Goal: Information Seeking & Learning: Learn about a topic

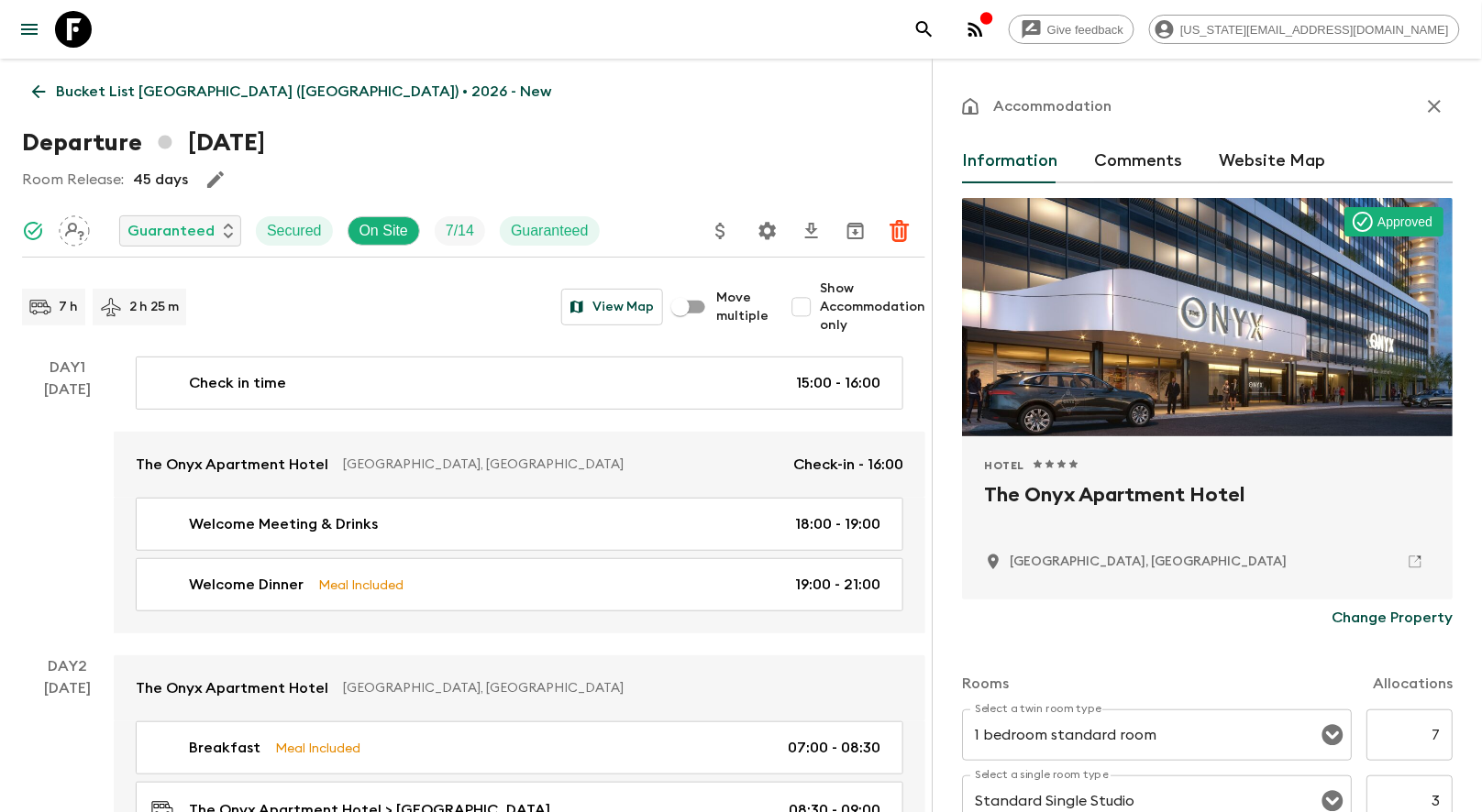
click at [76, 29] on icon at bounding box center [73, 29] width 37 height 37
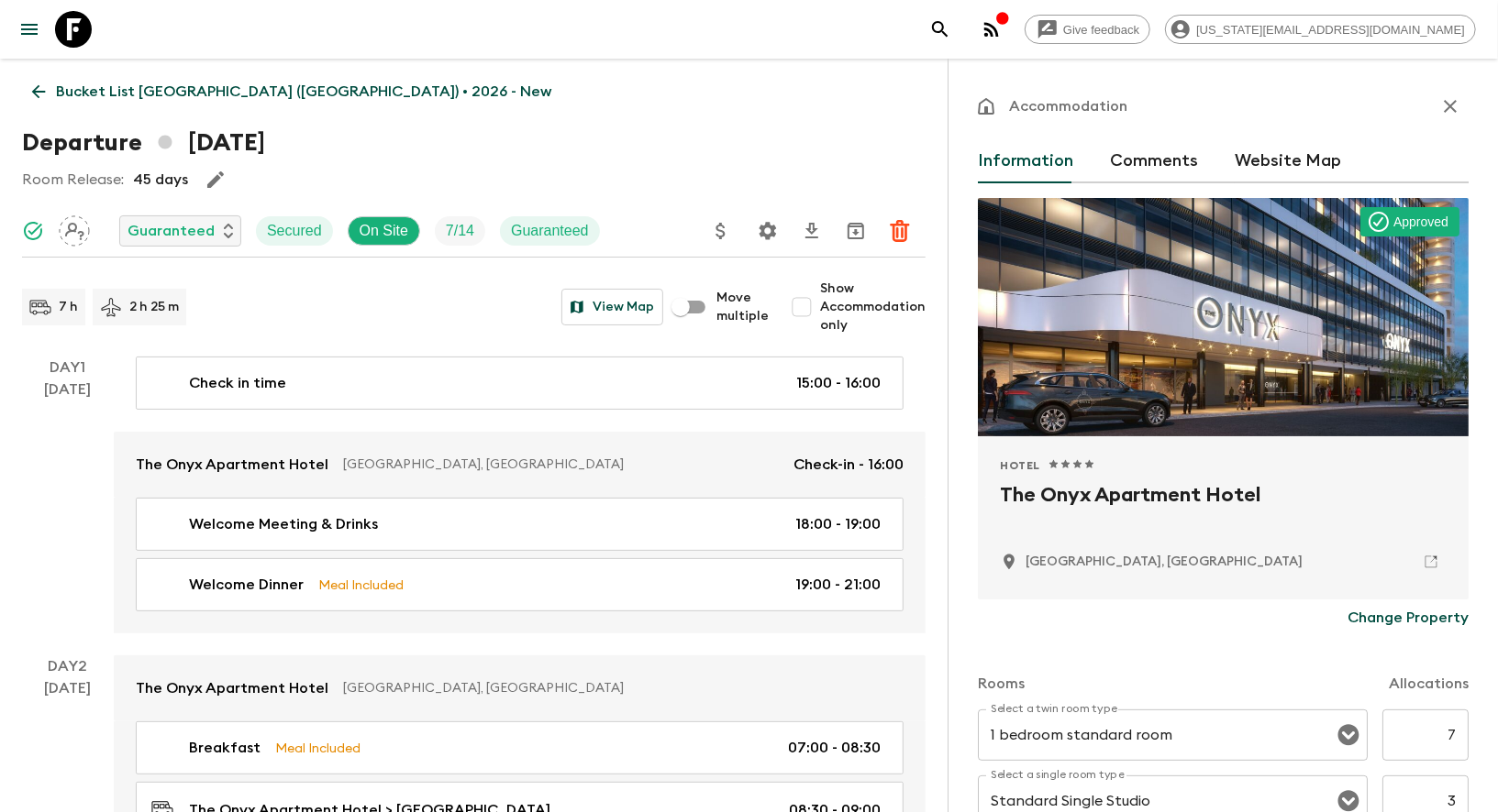
click at [76, 29] on icon at bounding box center [73, 29] width 37 height 37
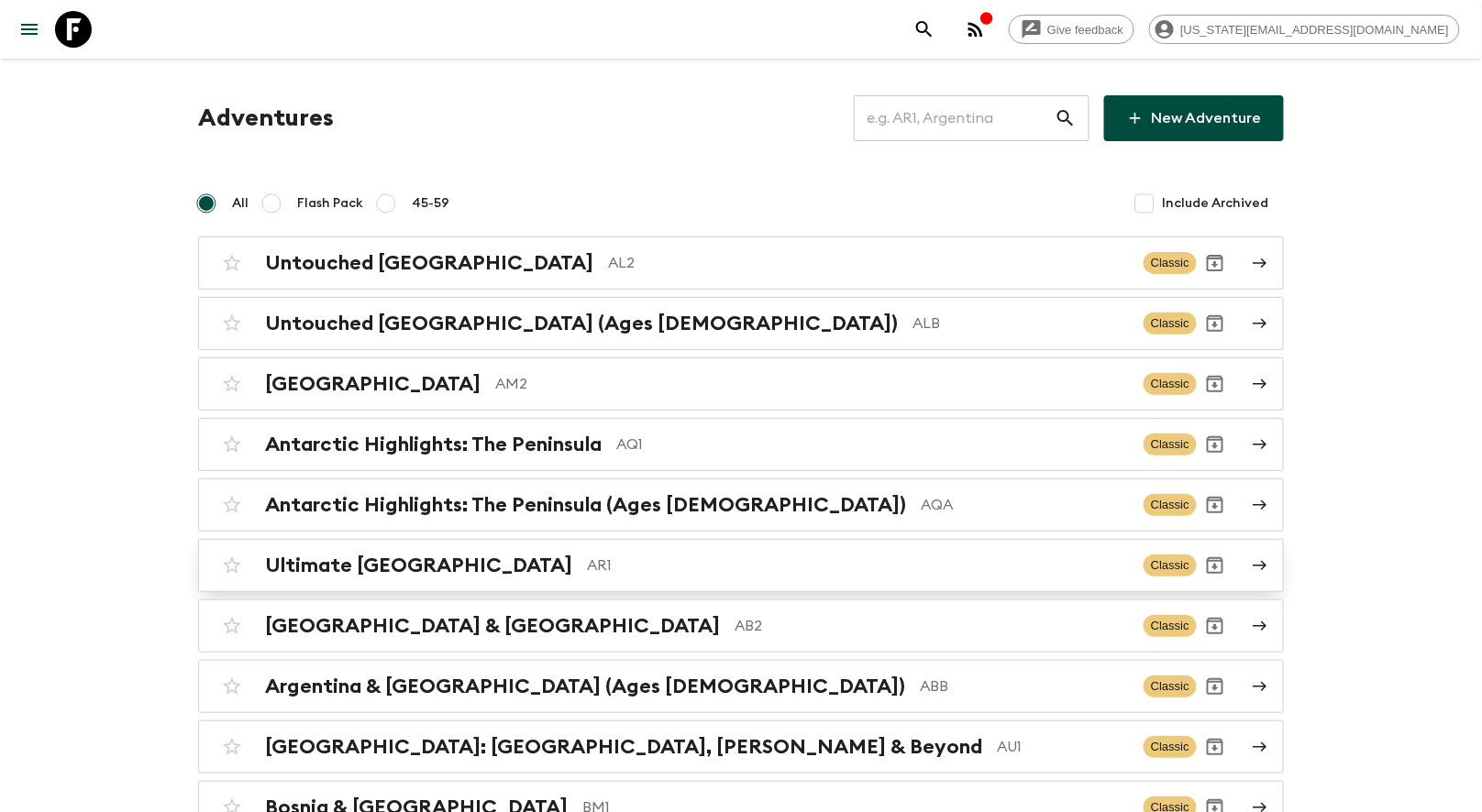
click at [384, 554] on h2 "Ultimate [GEOGRAPHIC_DATA]" at bounding box center [419, 565] width 308 height 24
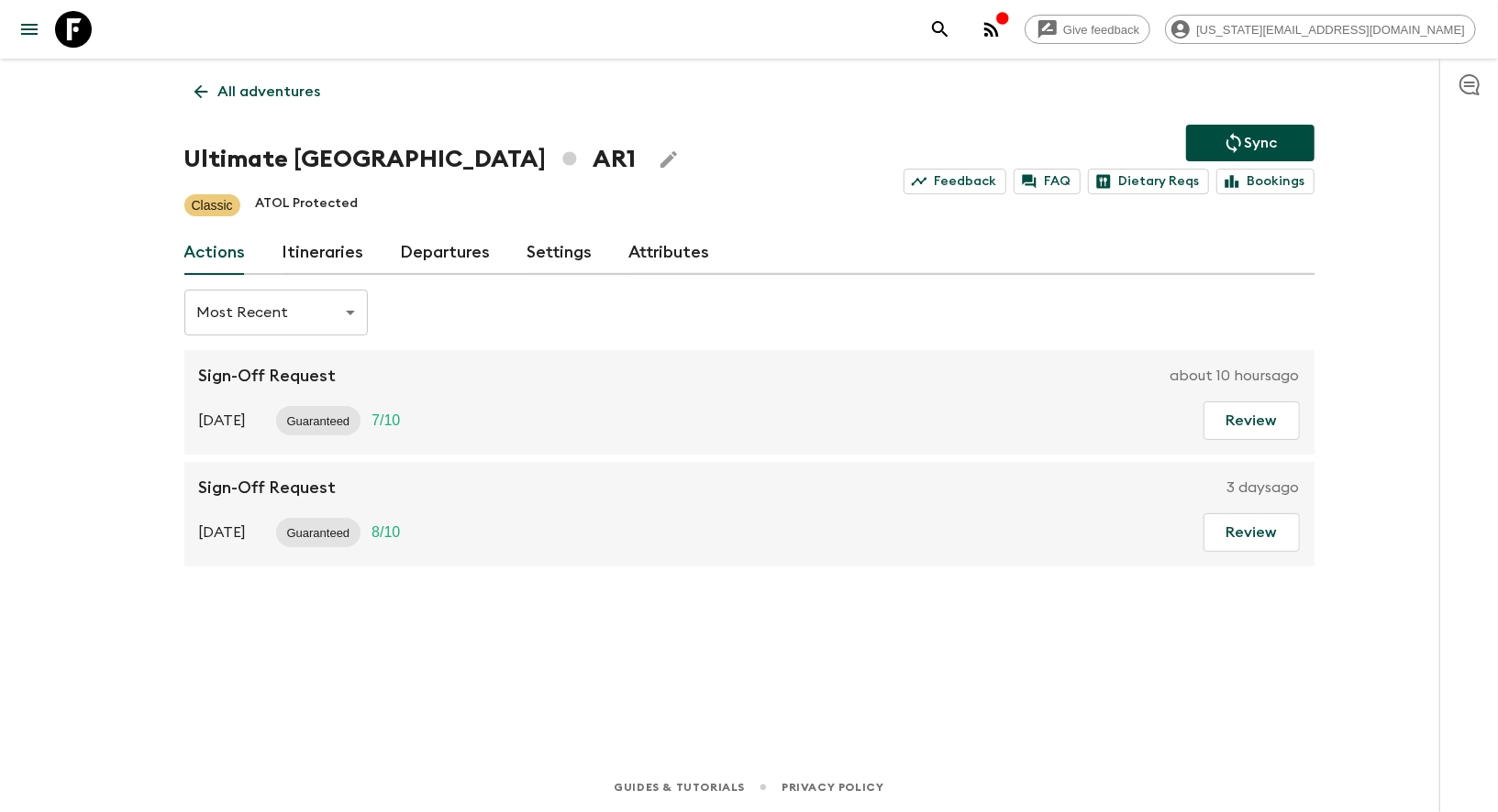
click at [325, 249] on link "Itineraries" at bounding box center [323, 253] width 82 height 44
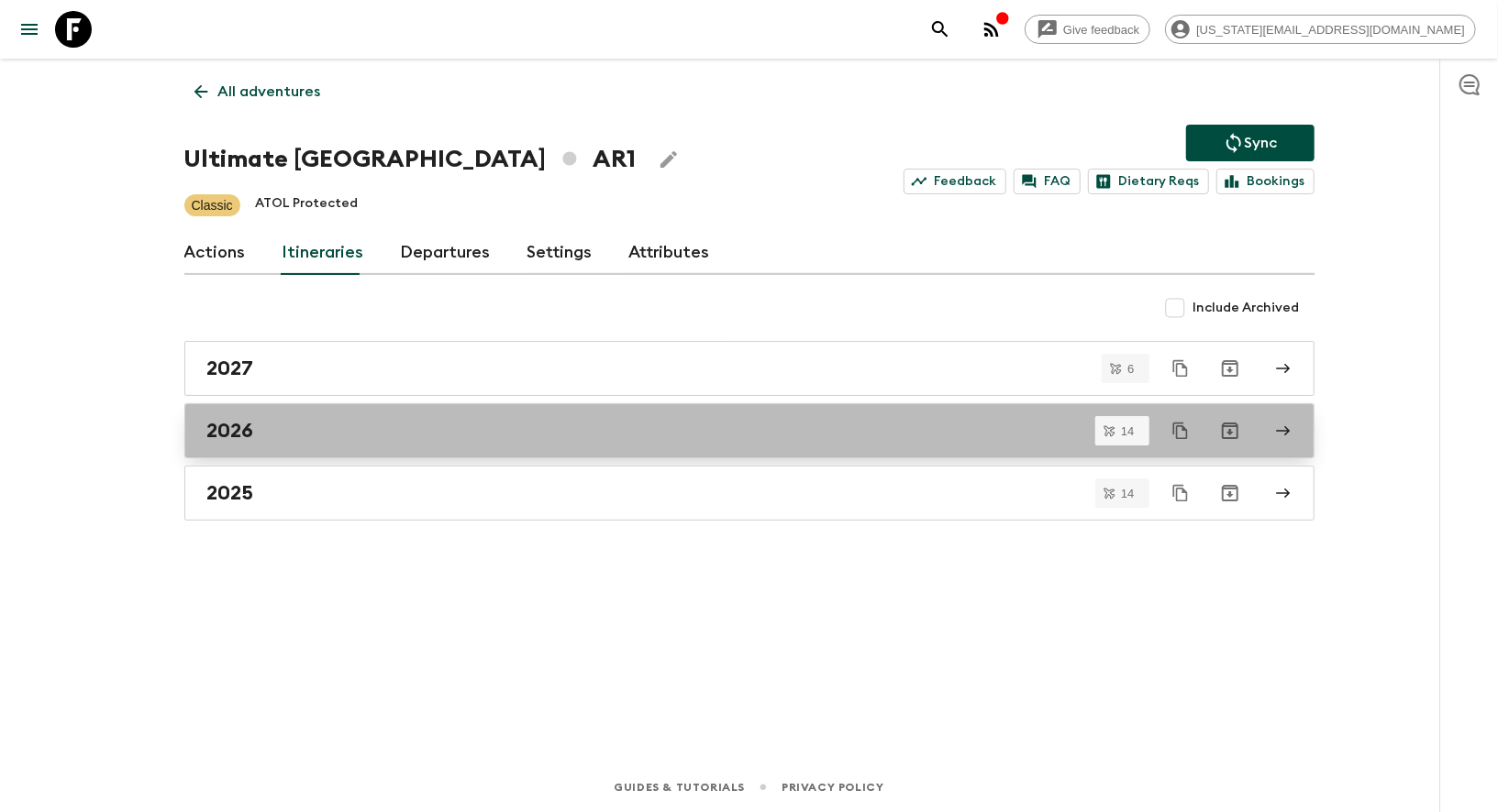
click at [282, 439] on div "2026" at bounding box center [732, 430] width 1049 height 24
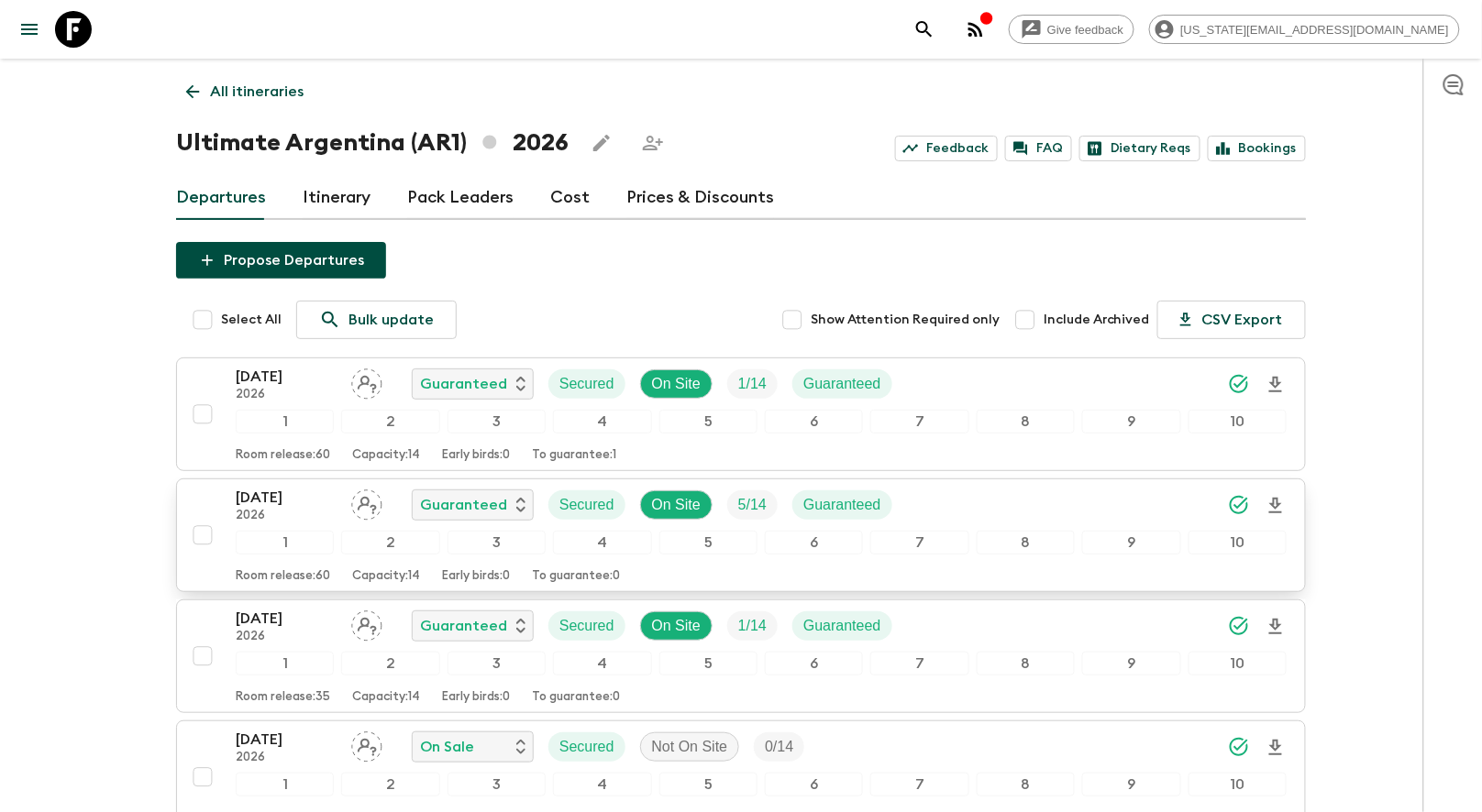
click at [275, 493] on p "[DATE]" at bounding box center [286, 497] width 101 height 22
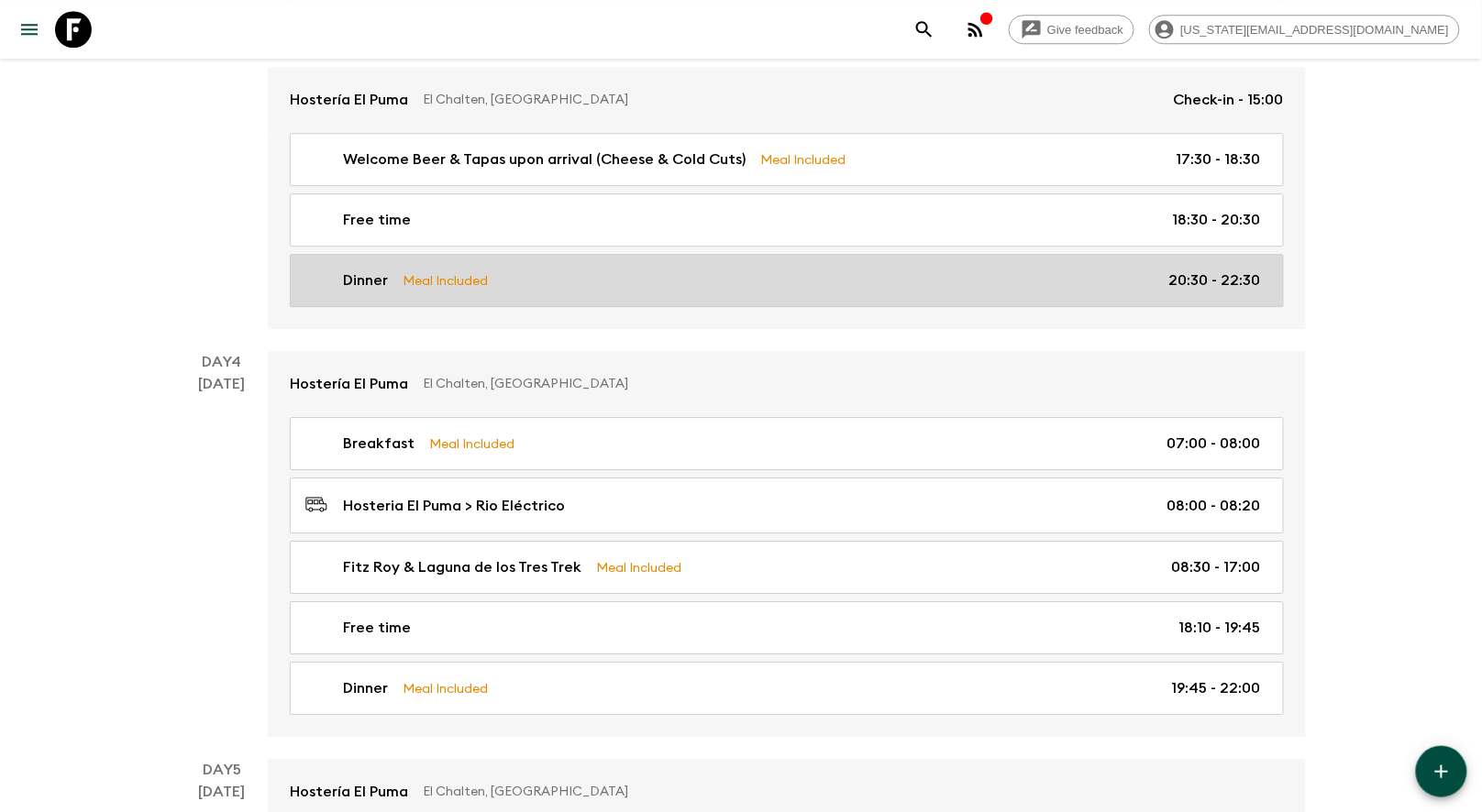
scroll to position [1818, 0]
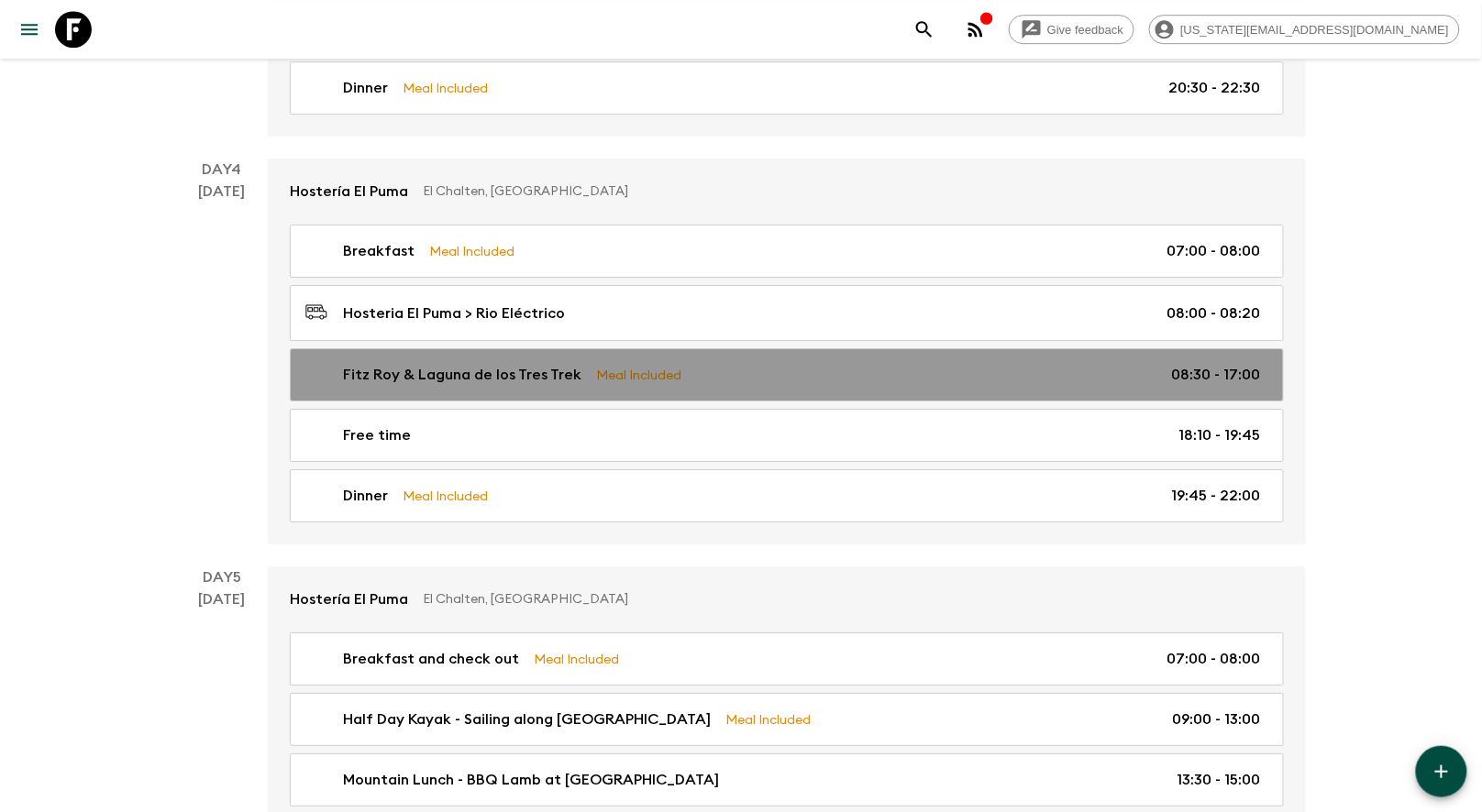
click at [895, 364] on div "Fitz Roy & Laguna de los Tres Trek Meal Included 08:30 - 17:00" at bounding box center [783, 374] width 956 height 22
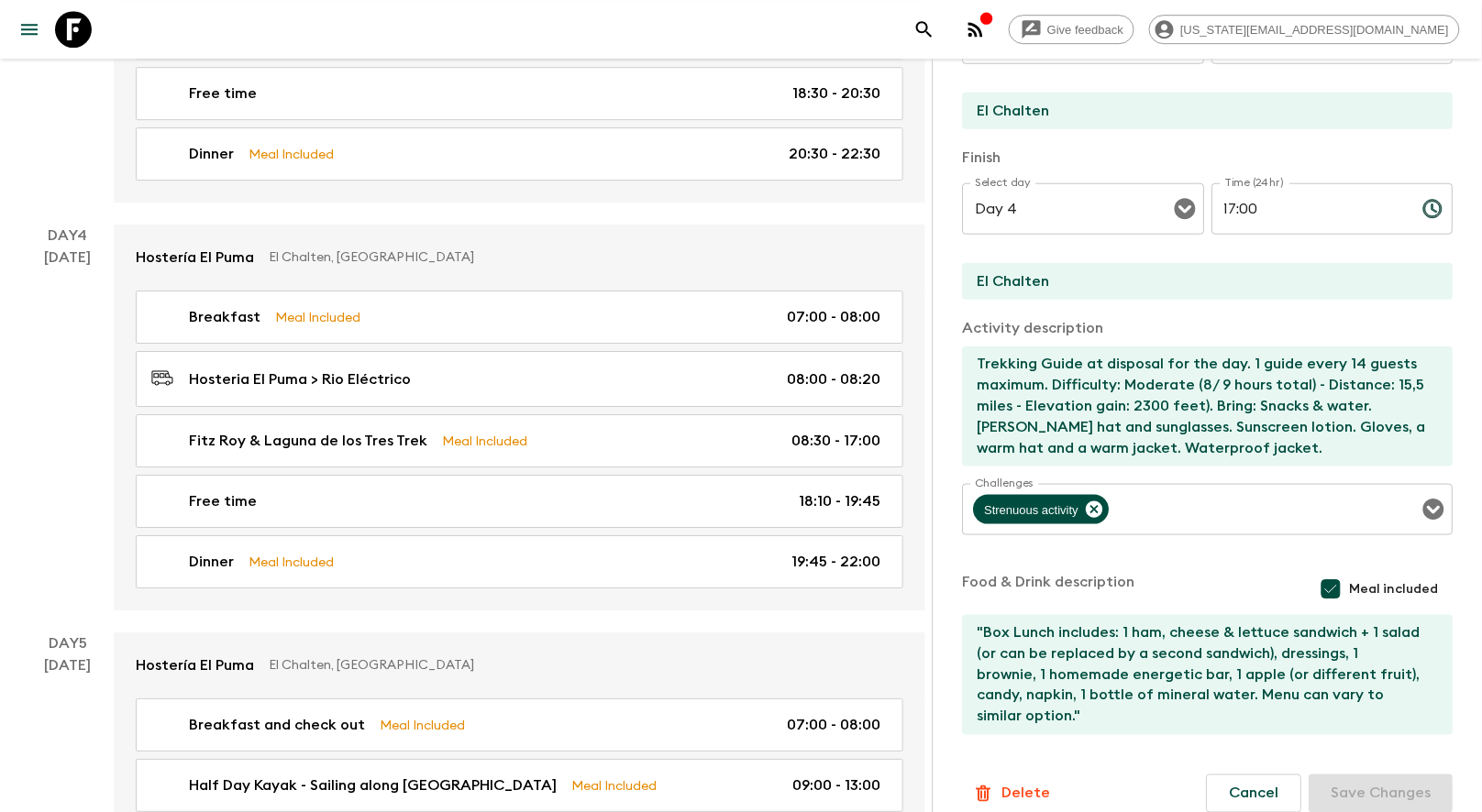
scroll to position [506, 0]
